Goal: Use online tool/utility

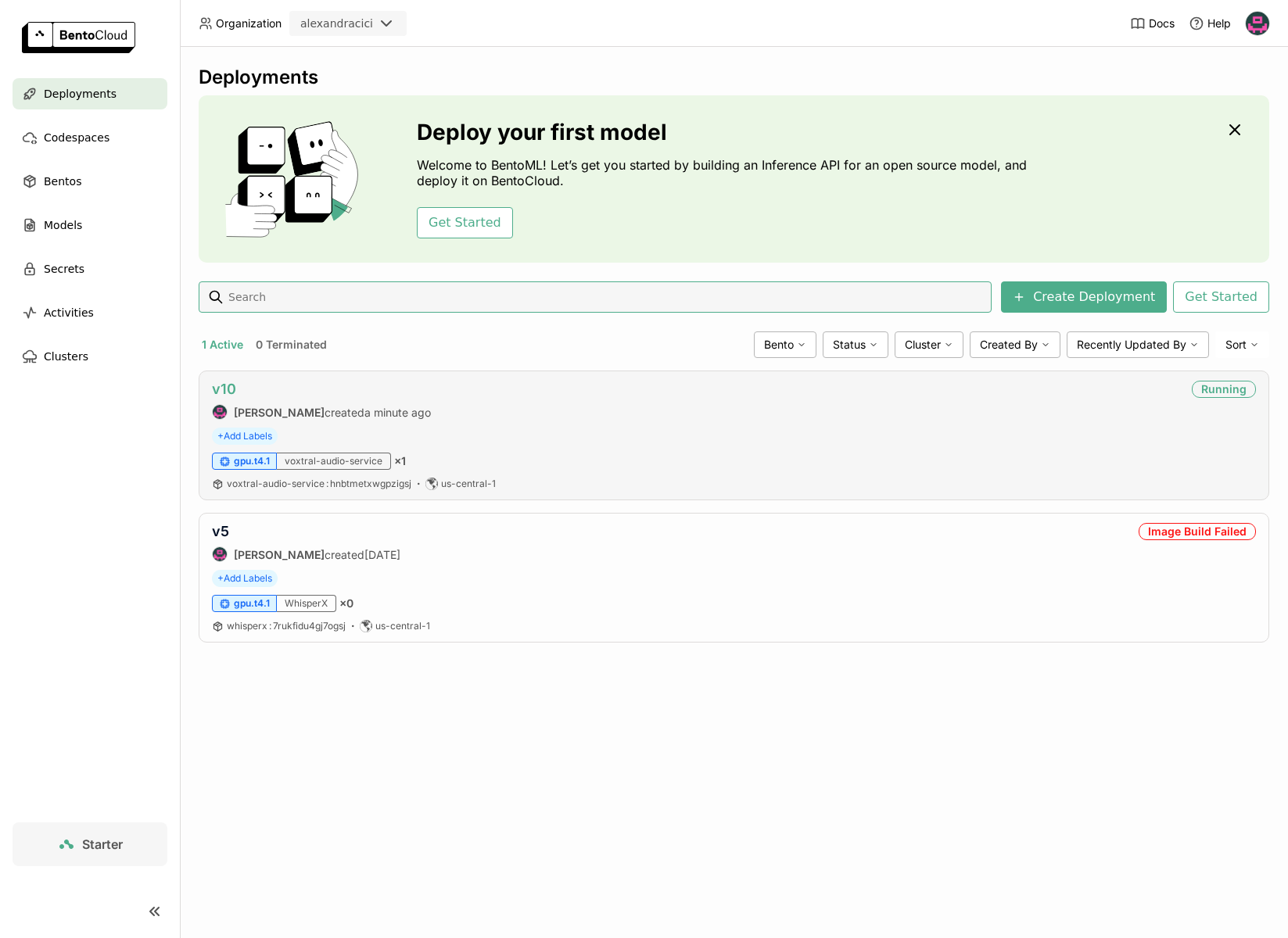
click at [222, 392] on link "v10" at bounding box center [224, 389] width 24 height 17
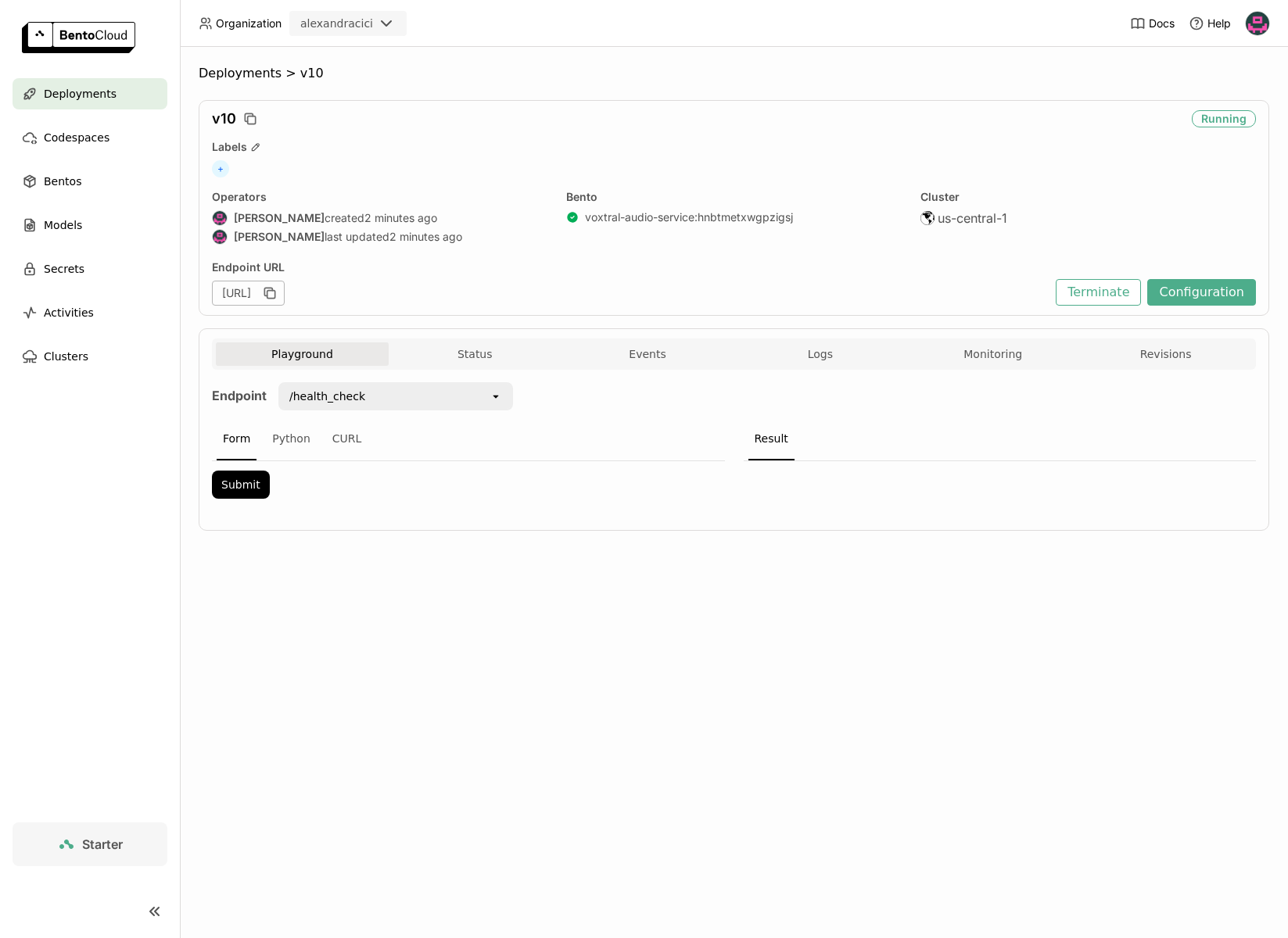
click at [345, 397] on div "/health_check" at bounding box center [326, 396] width 76 height 16
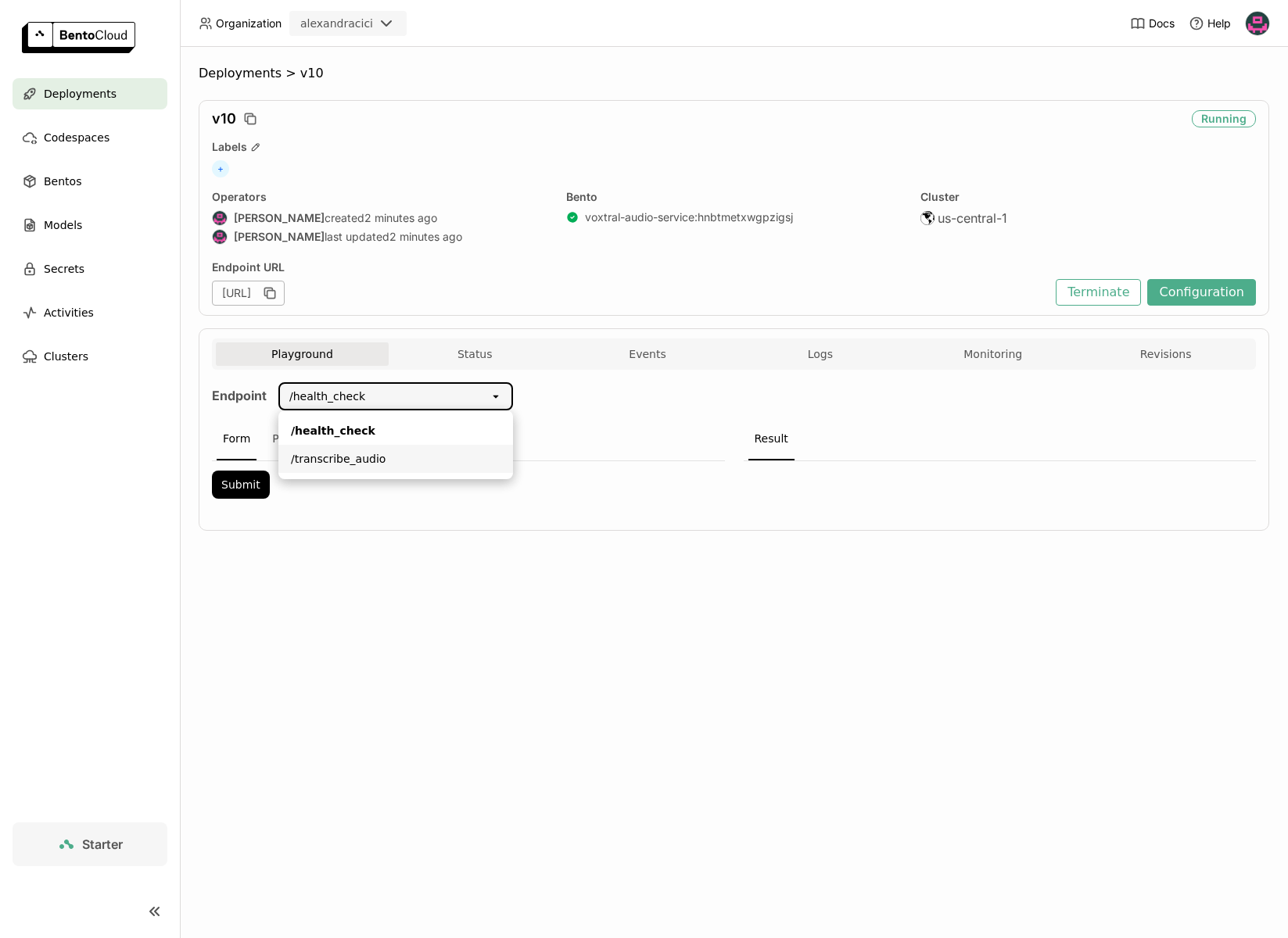
click at [348, 466] on div "/transcribe_audio" at bounding box center [395, 459] width 209 height 16
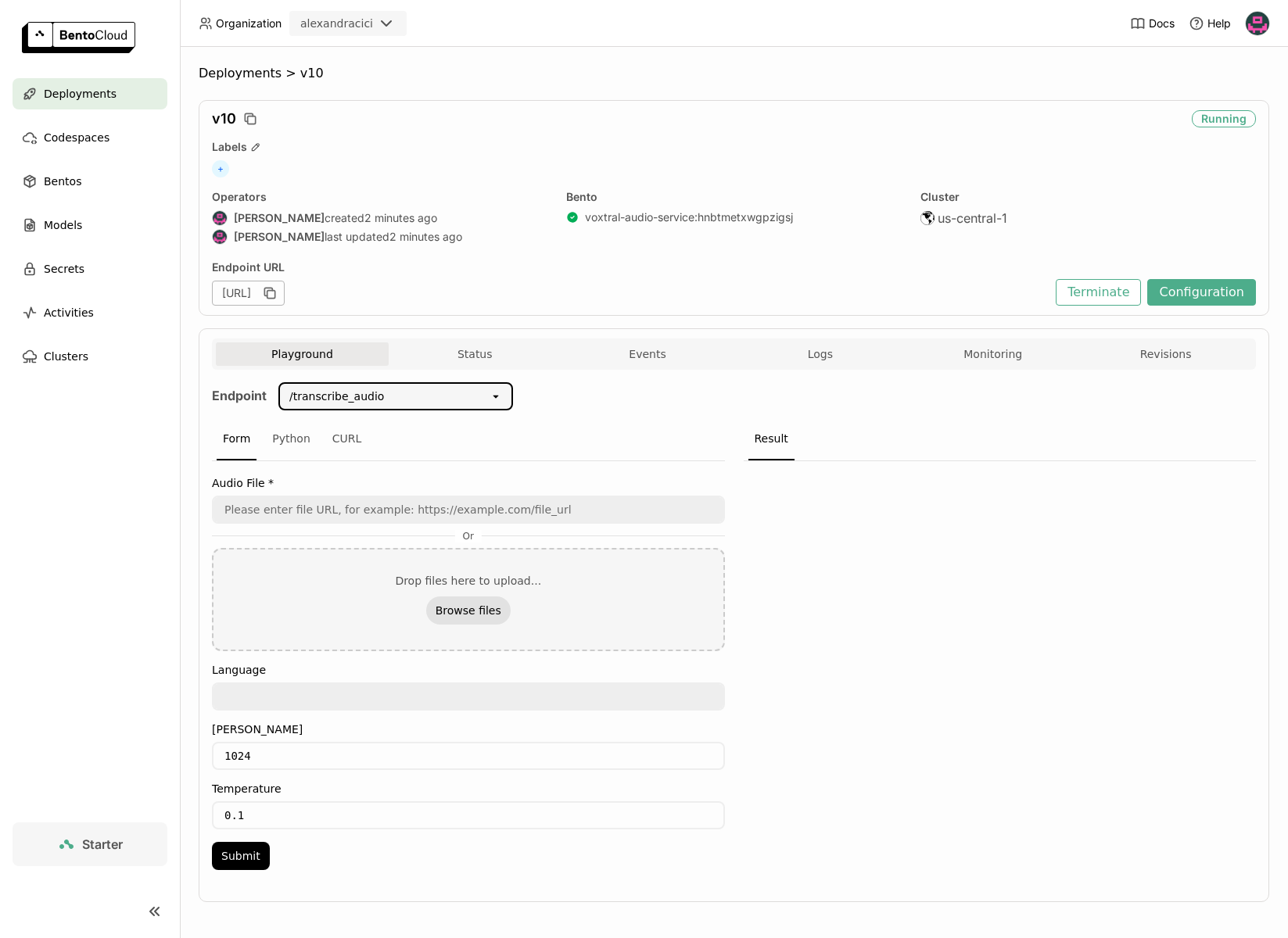
click at [476, 608] on button "Browse files" at bounding box center [468, 611] width 84 height 28
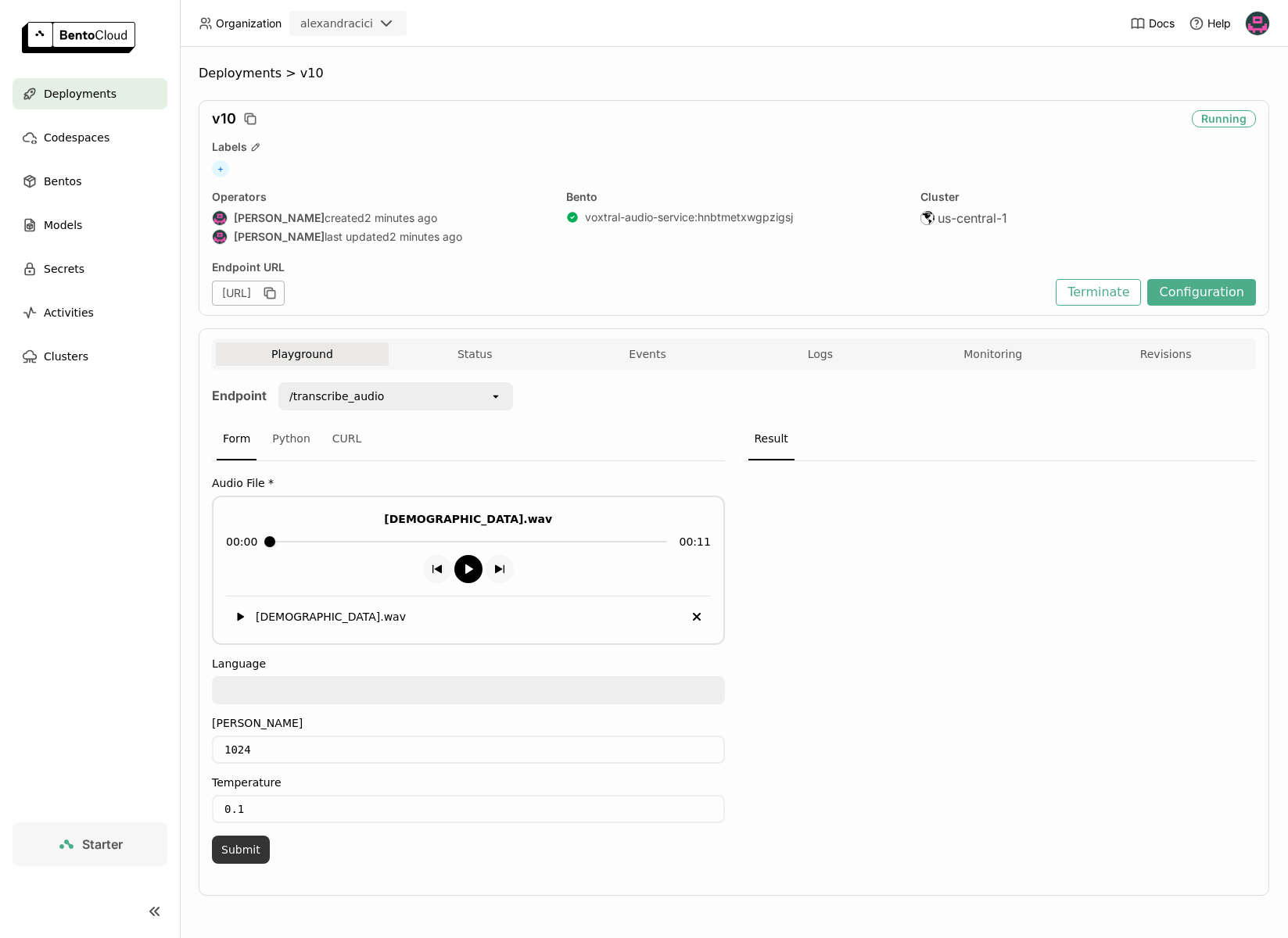
click at [247, 844] on button "Submit" at bounding box center [241, 850] width 58 height 28
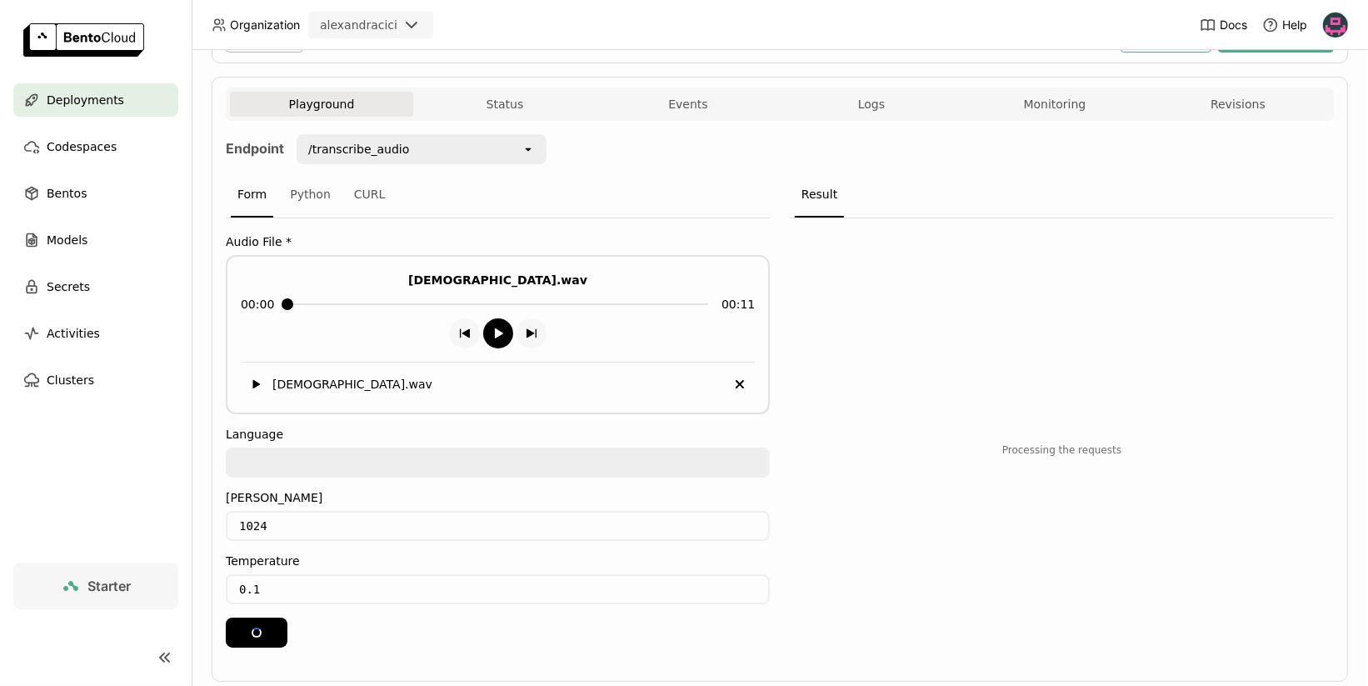
scroll to position [284, 0]
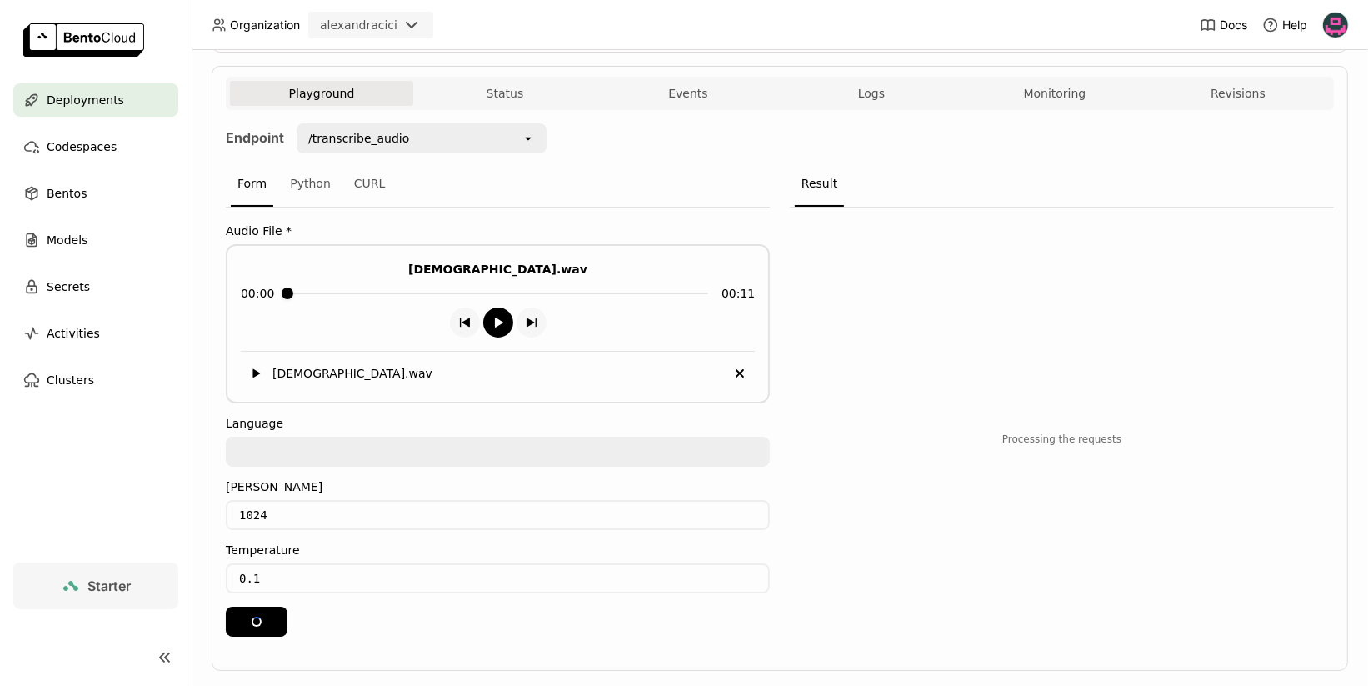
click at [781, 22] on header "Organization alexandracici Docs Help" at bounding box center [684, 25] width 1368 height 50
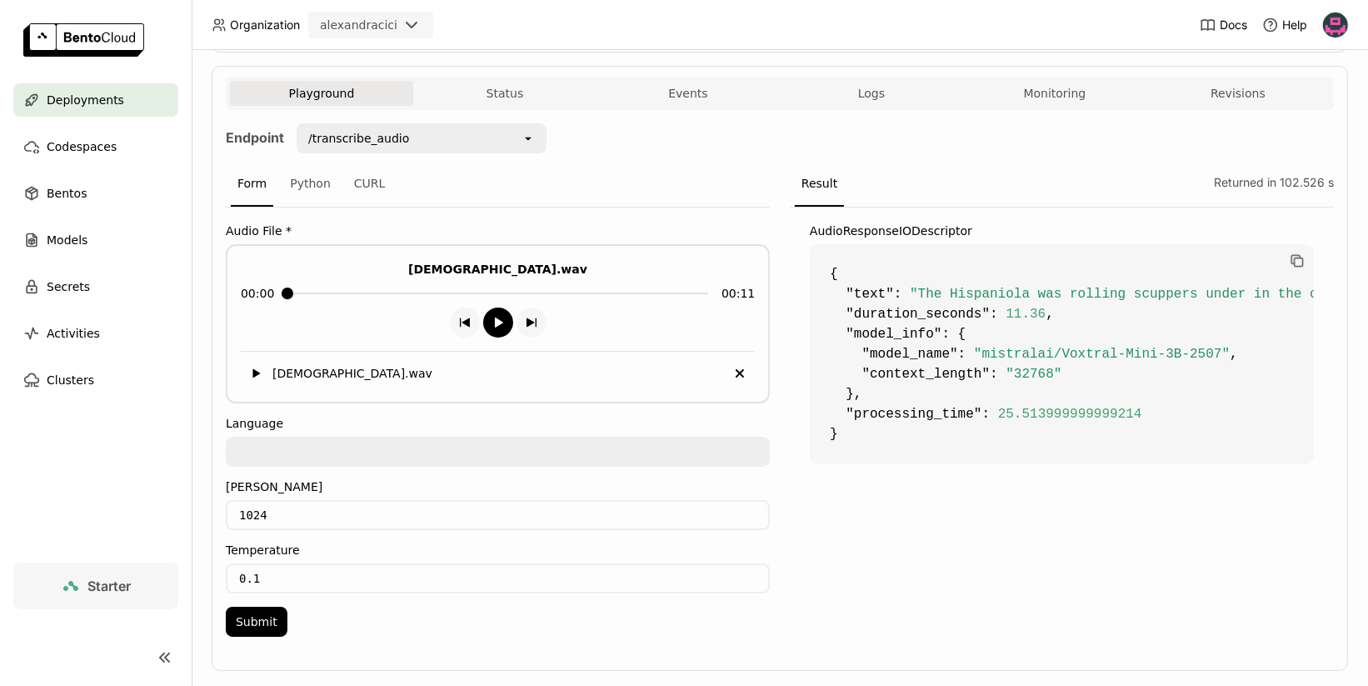
scroll to position [285, 0]
